Goal: Task Accomplishment & Management: Complete application form

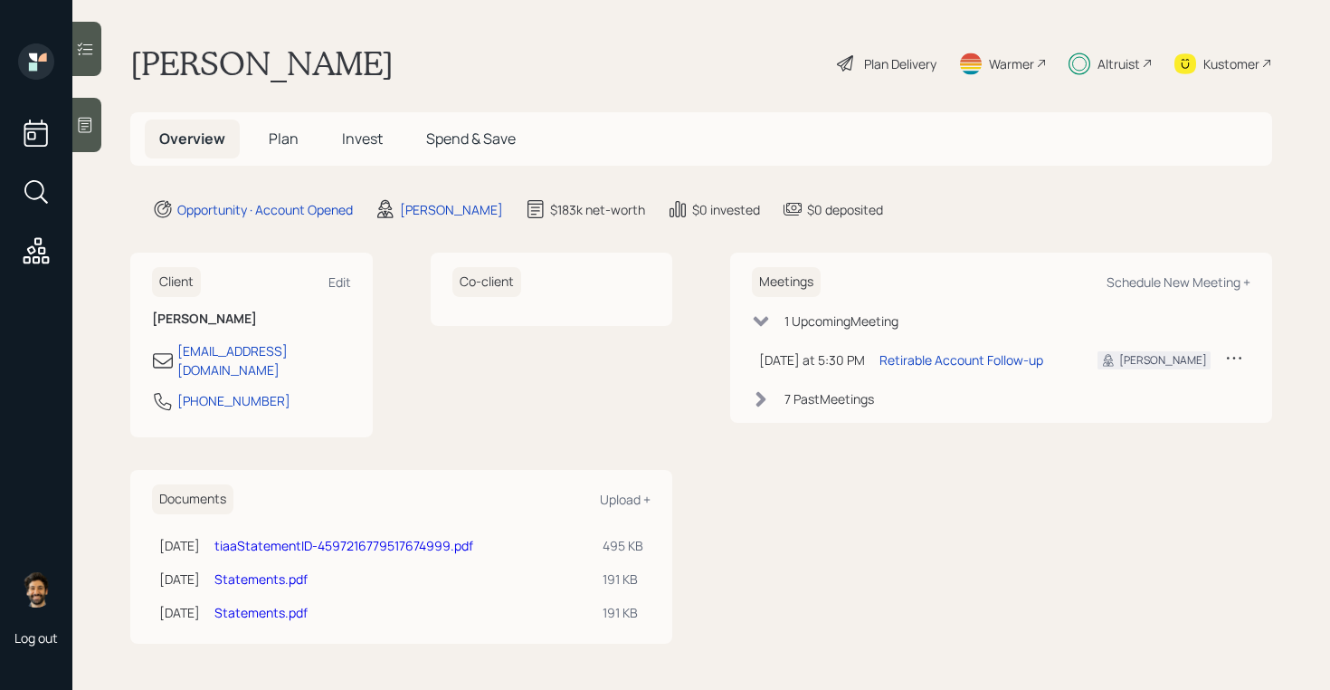
click at [285, 118] on div "Overview Plan Invest Spend & Save" at bounding box center [701, 138] width 1142 height 53
click at [285, 143] on span "Plan" at bounding box center [284, 139] width 30 height 20
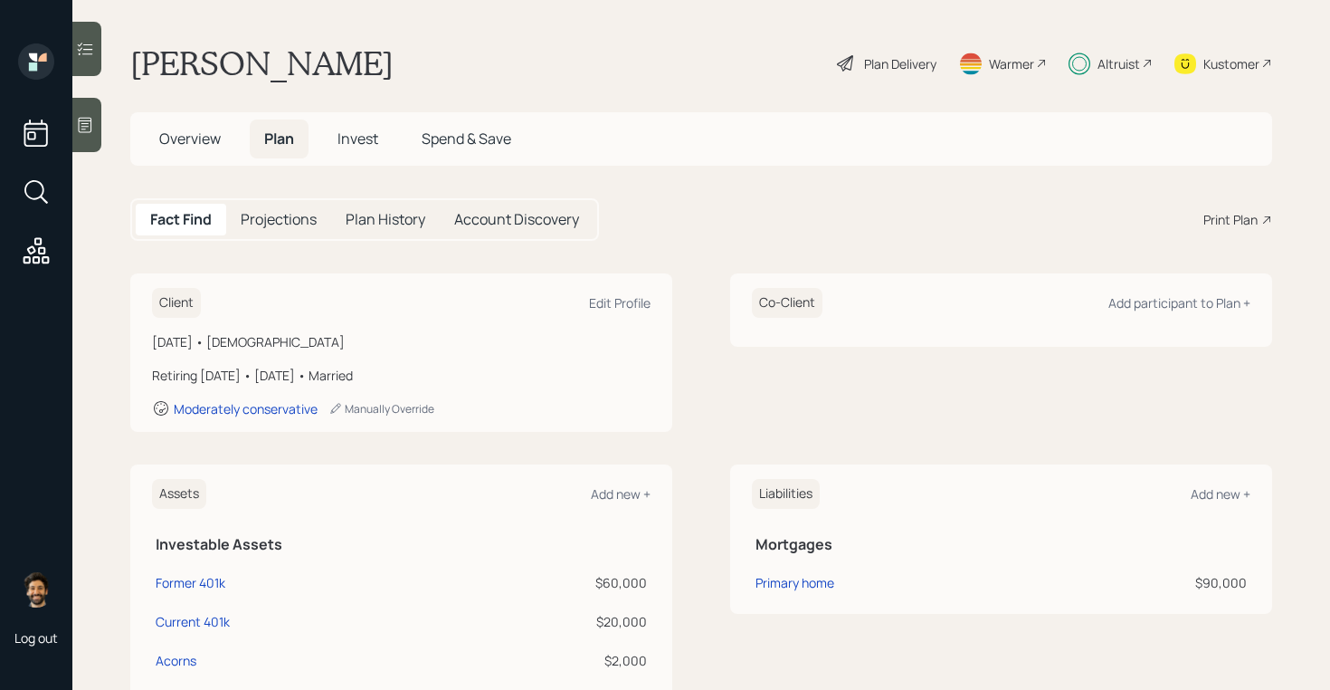
click at [351, 118] on div "Overview Plan Invest Spend & Save" at bounding box center [701, 138] width 1142 height 53
click at [351, 136] on span "Invest" at bounding box center [358, 139] width 41 height 20
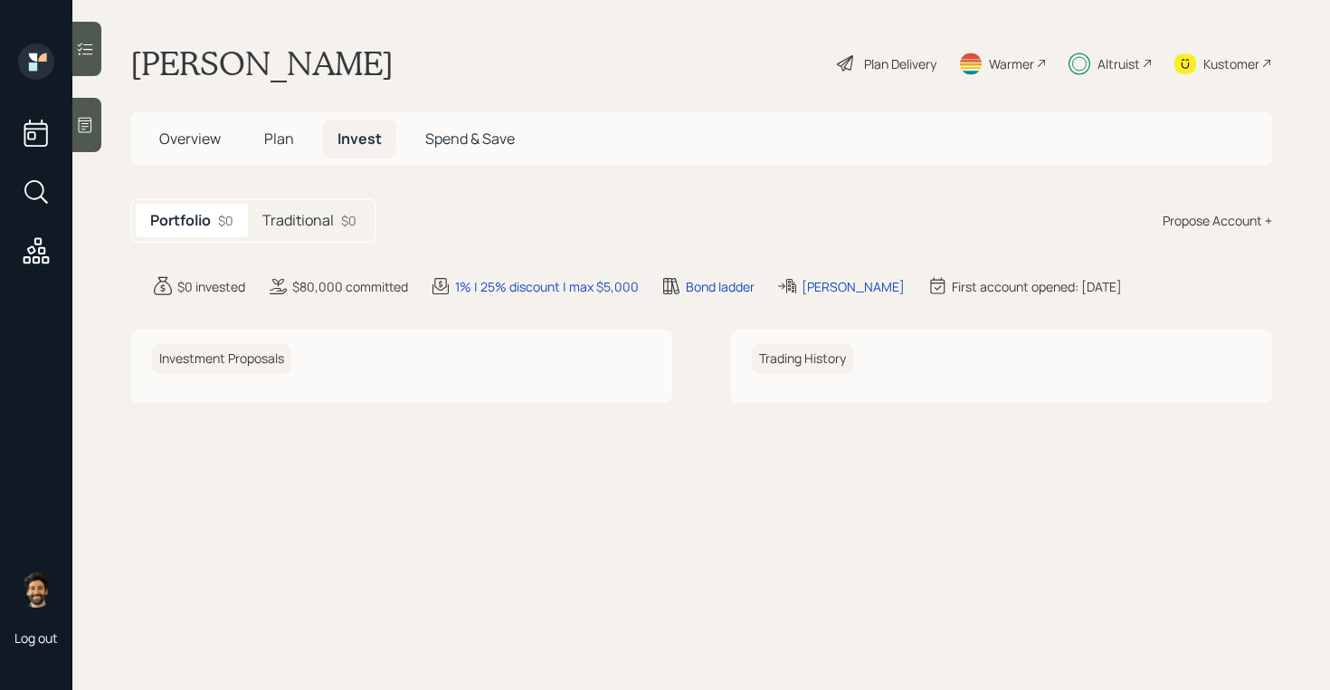
click at [300, 216] on h5 "Traditional" at bounding box center [297, 220] width 71 height 17
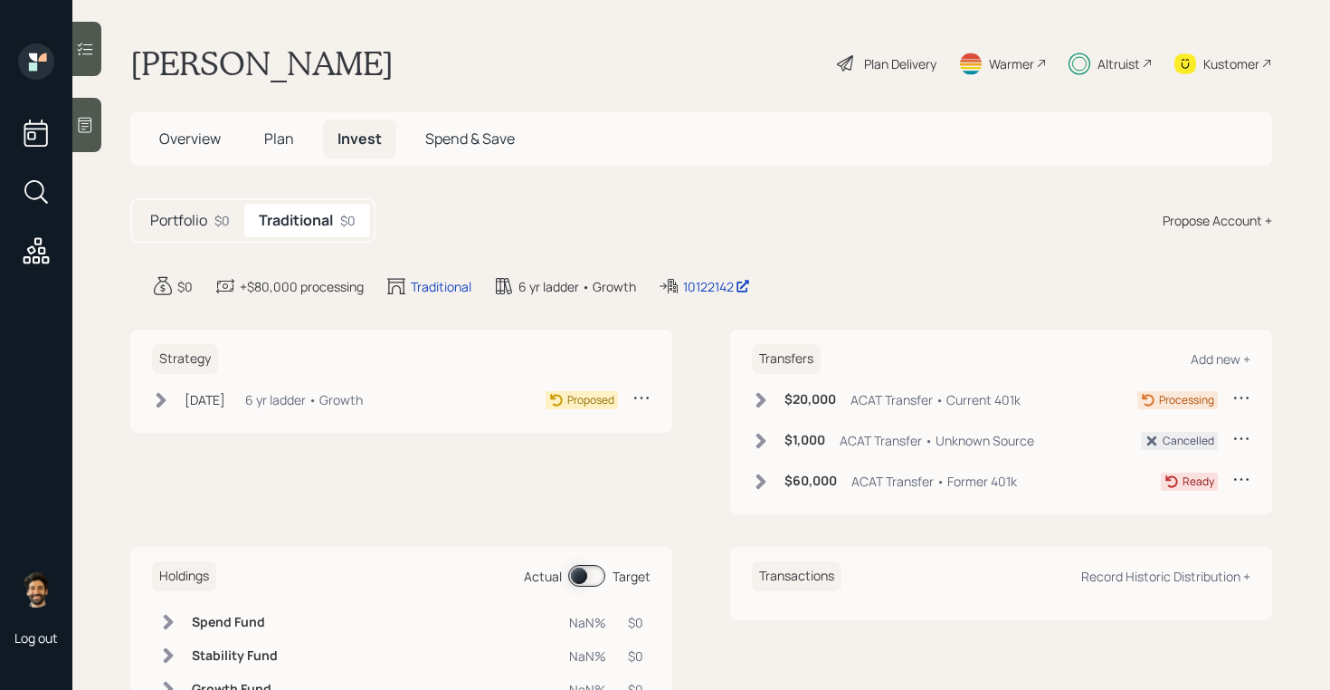
click at [283, 395] on div "6 yr ladder • Growth" at bounding box center [304, 399] width 118 height 19
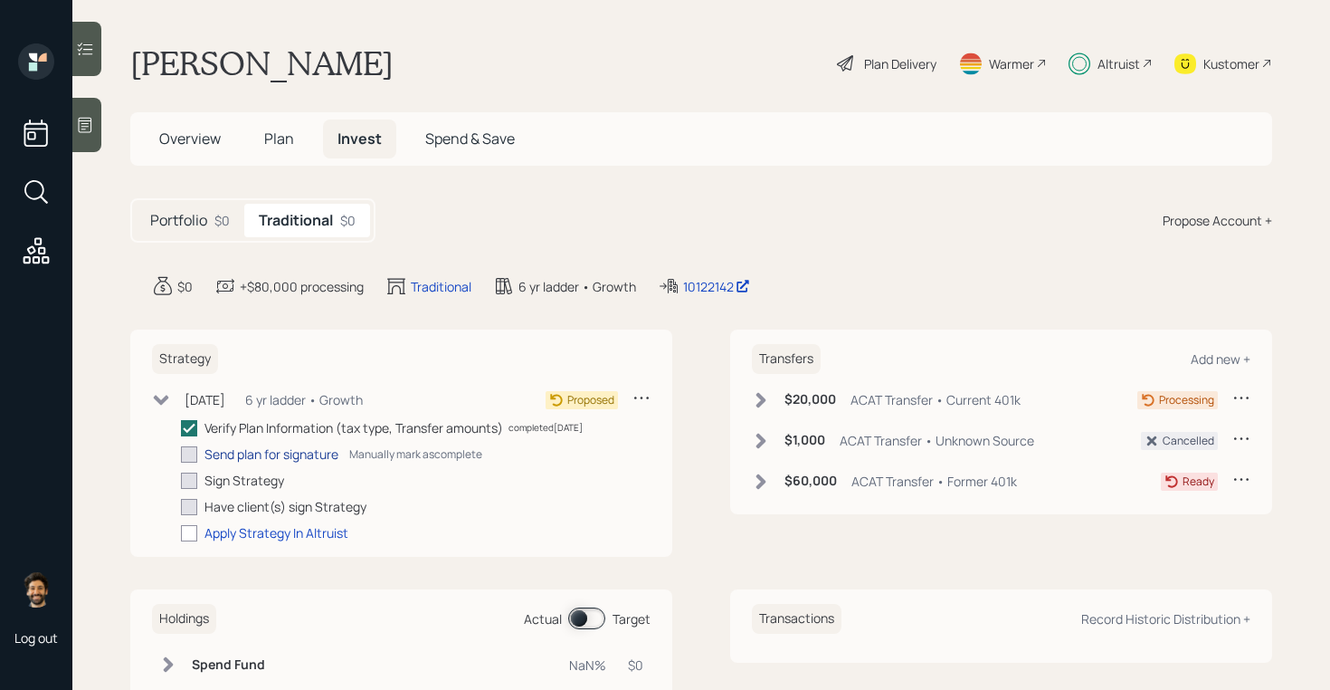
click at [286, 452] on div "Send plan for signature" at bounding box center [272, 453] width 134 height 19
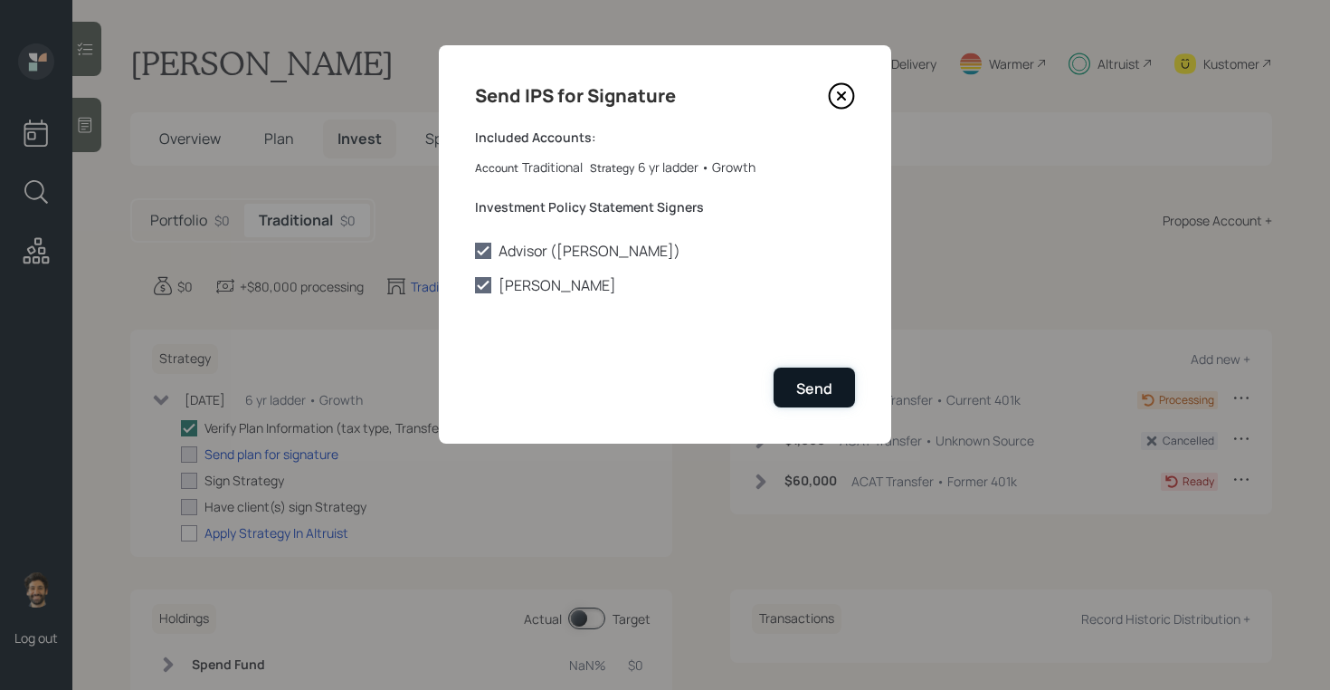
click at [798, 379] on div "Send" at bounding box center [814, 388] width 36 height 20
checkbox input "true"
